Goal: Task Accomplishment & Management: Use online tool/utility

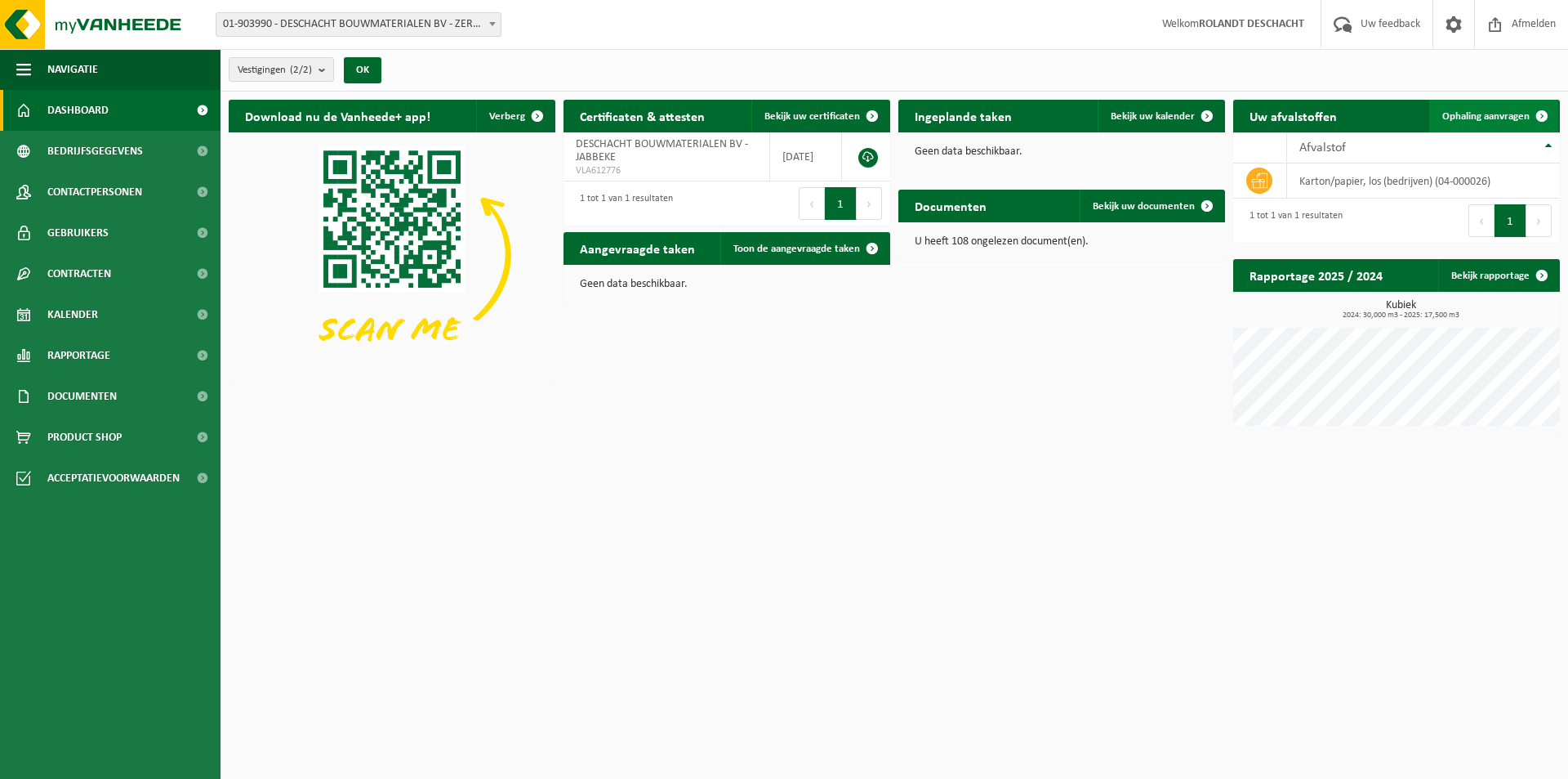
click at [1476, 112] on span "Ophaling aanvragen" at bounding box center [1487, 117] width 87 height 10
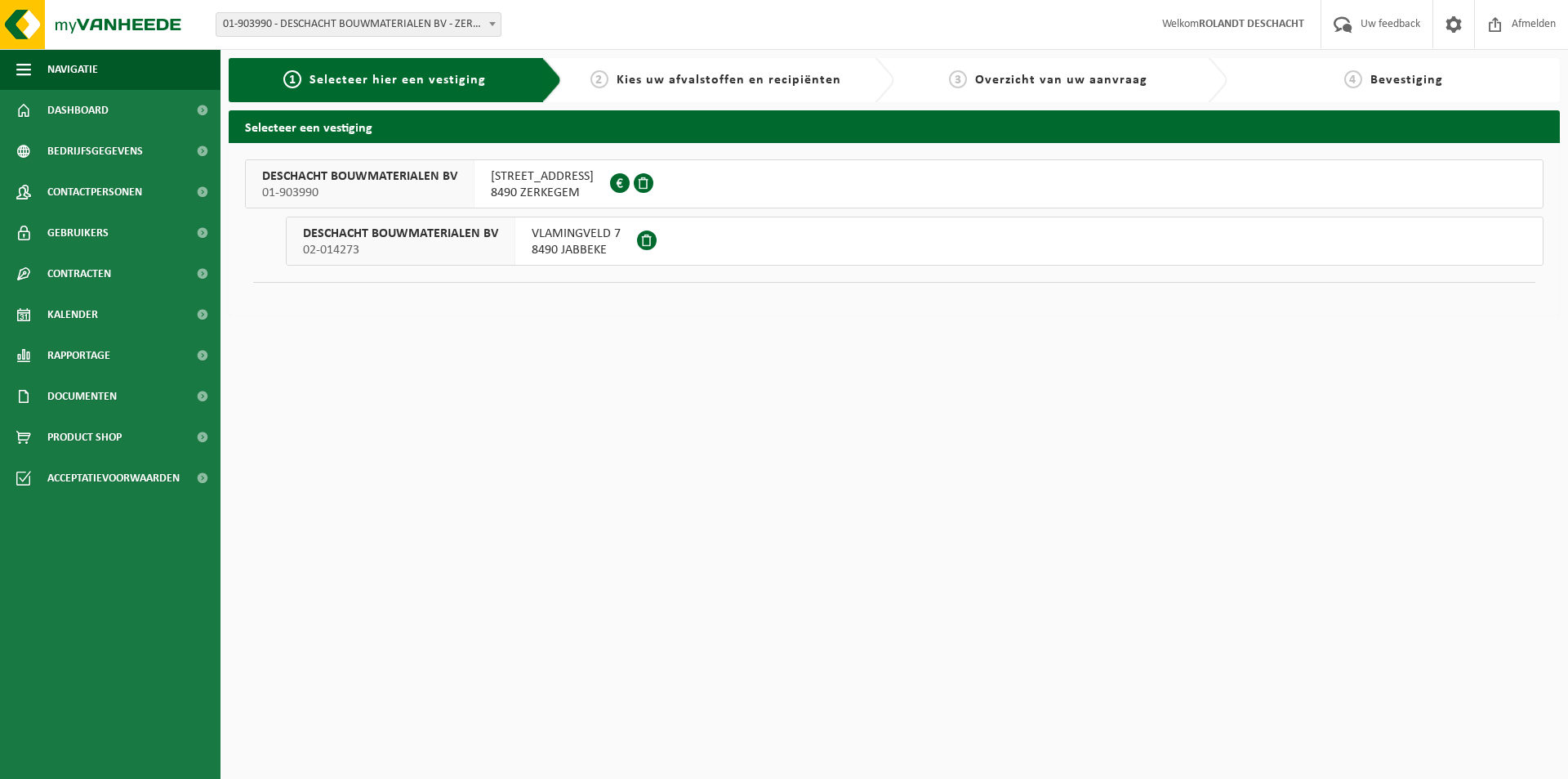
click at [532, 184] on span "GISTELSTEENWEG 480" at bounding box center [542, 176] width 103 height 16
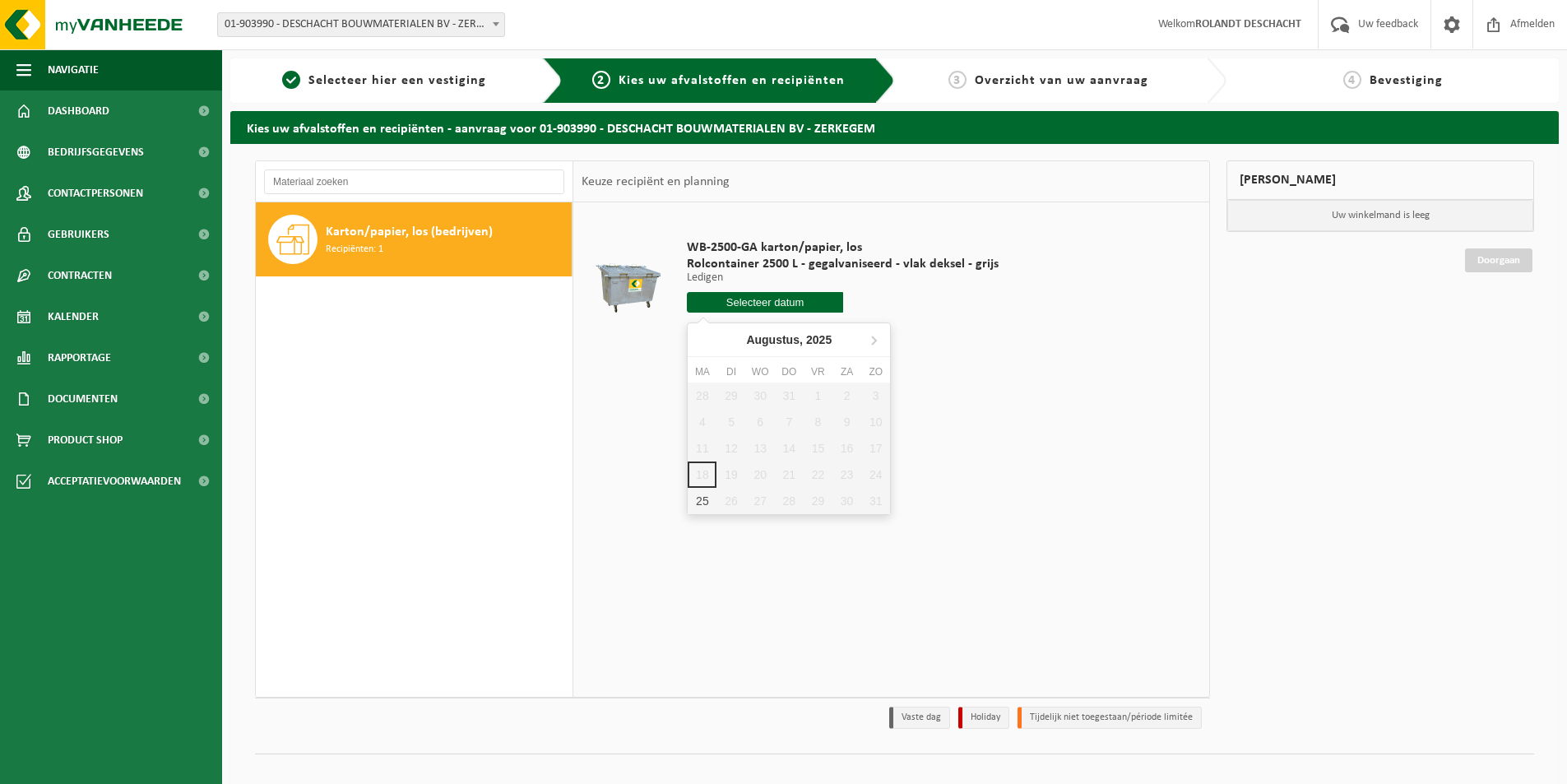
click at [739, 301] on input "text" at bounding box center [765, 302] width 156 height 21
click at [694, 503] on div "25" at bounding box center [702, 500] width 28 height 27
type input "Van 2025-08-25"
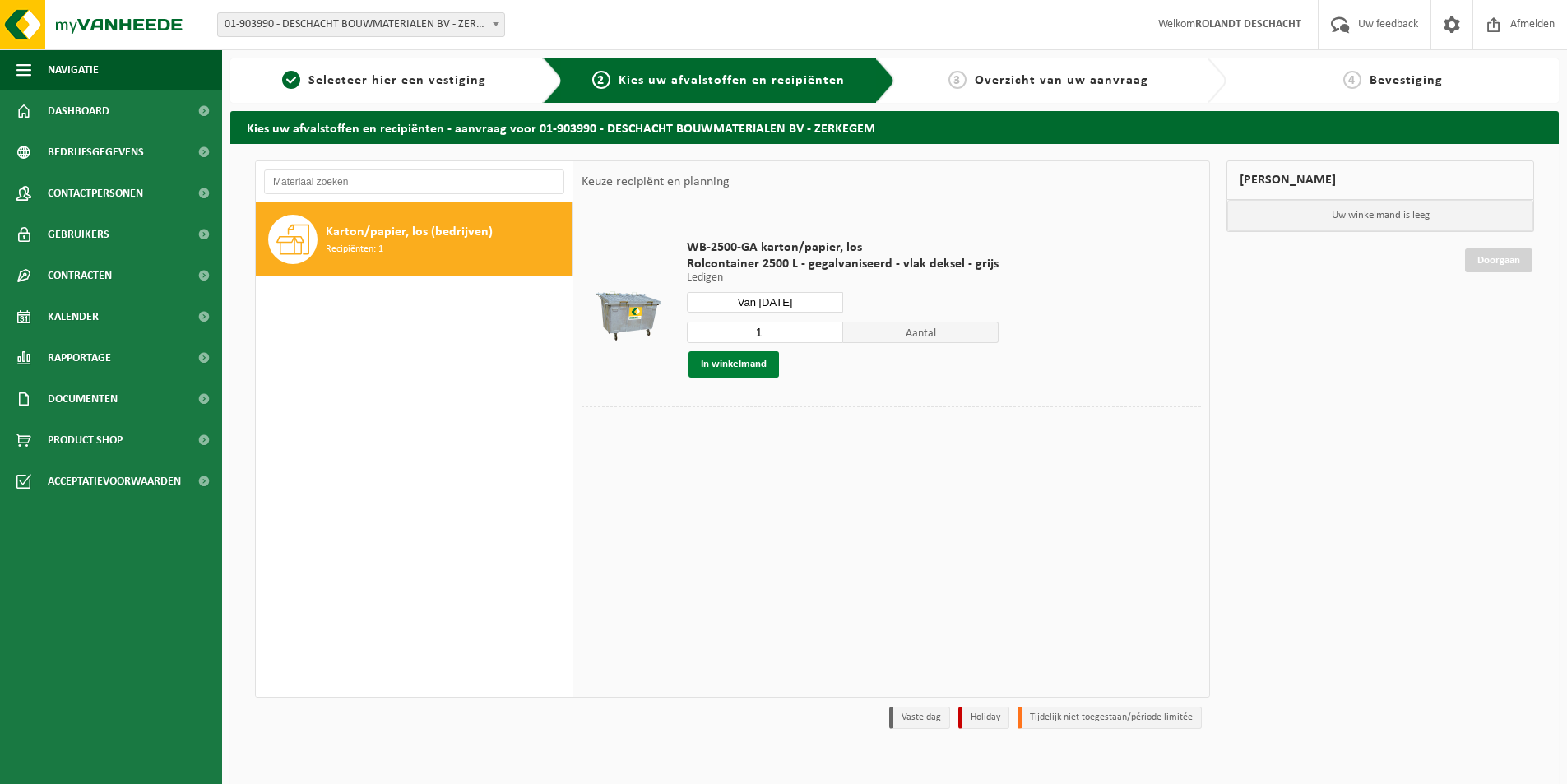
click at [721, 366] on button "In winkelmand" at bounding box center [733, 364] width 91 height 27
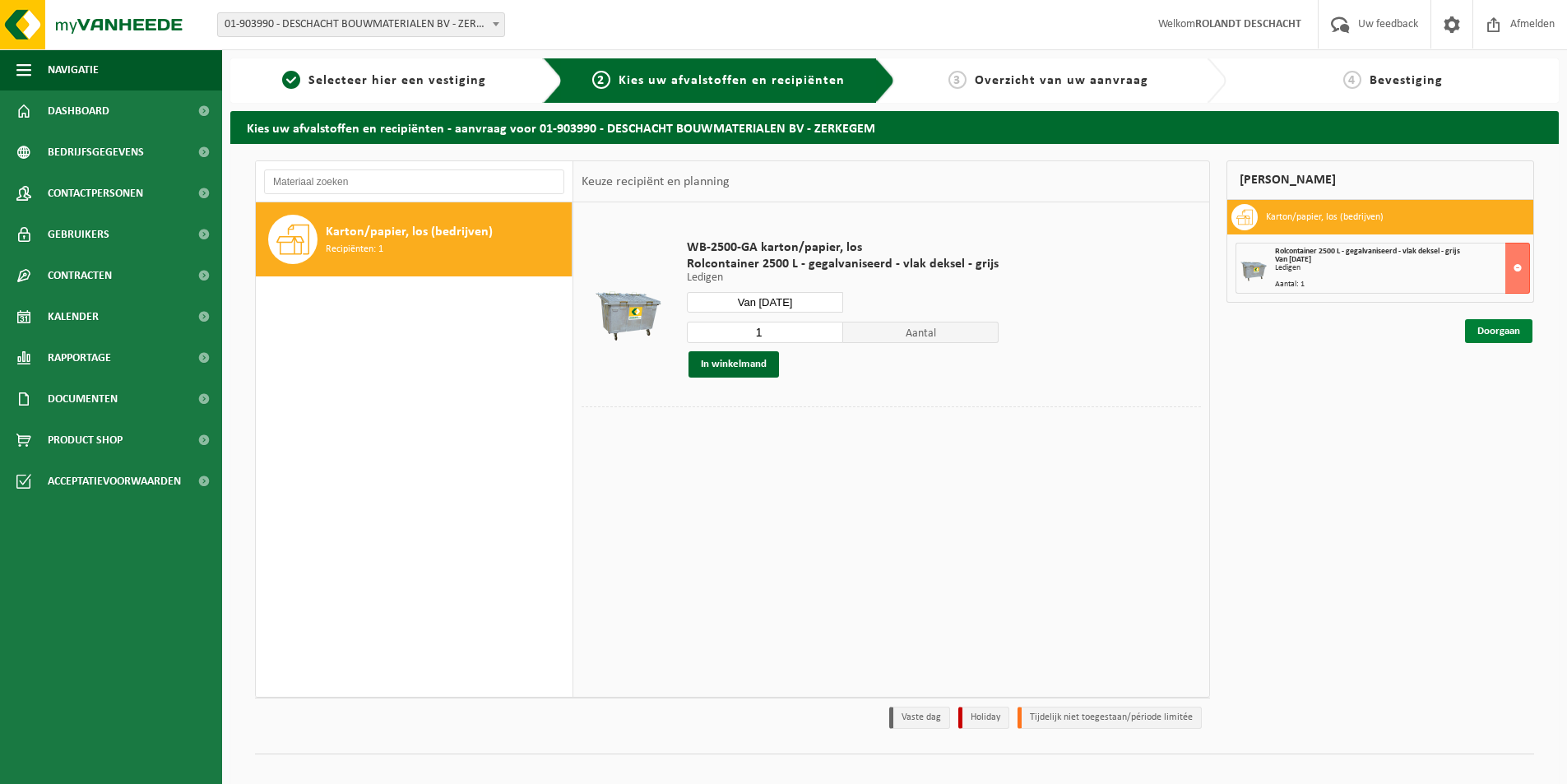
click at [1503, 330] on link "Doorgaan" at bounding box center [1499, 331] width 67 height 24
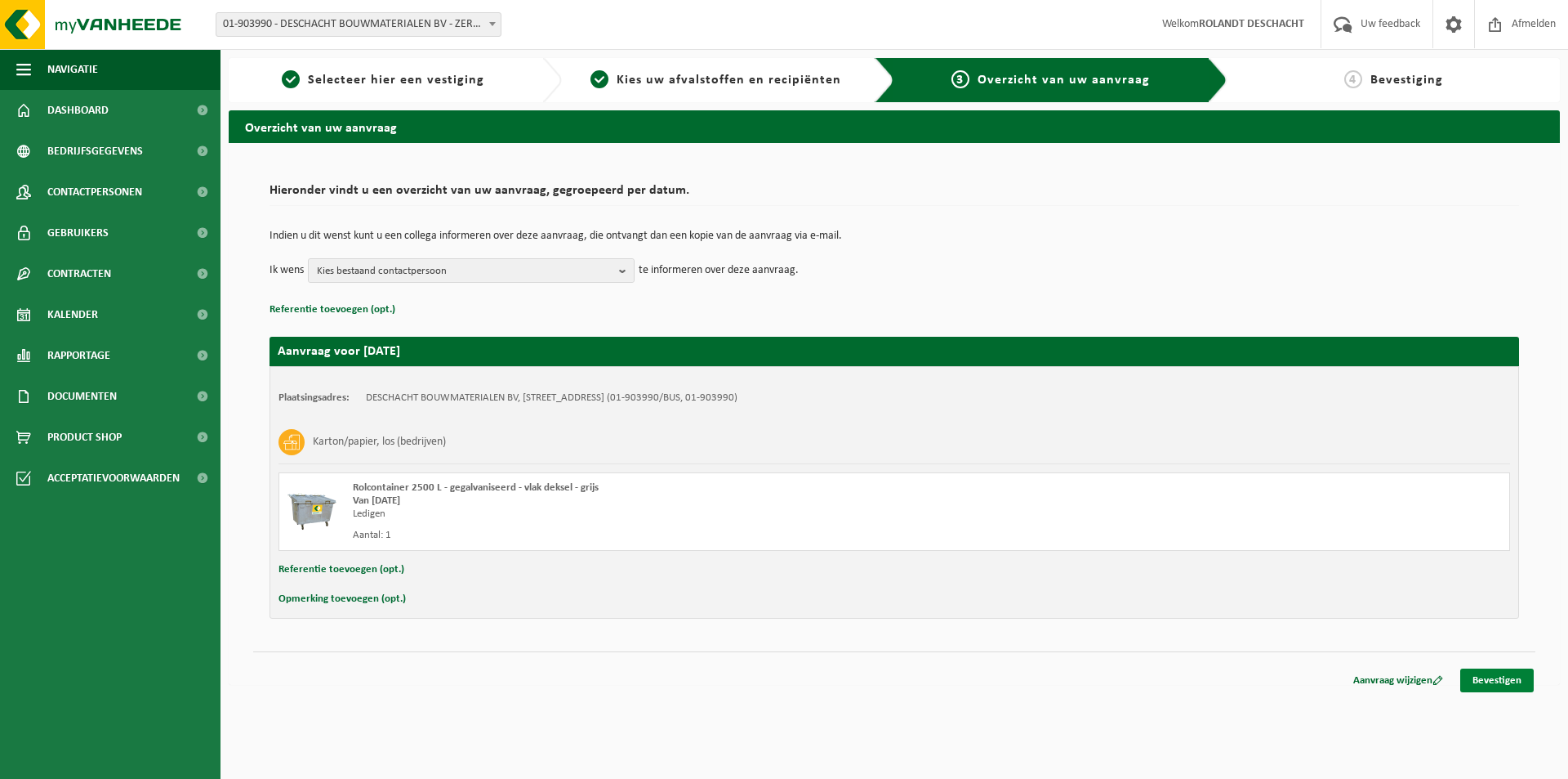
click at [1492, 682] on link "Bevestigen" at bounding box center [1498, 680] width 74 height 24
